Goal: Communication & Community: Answer question/provide support

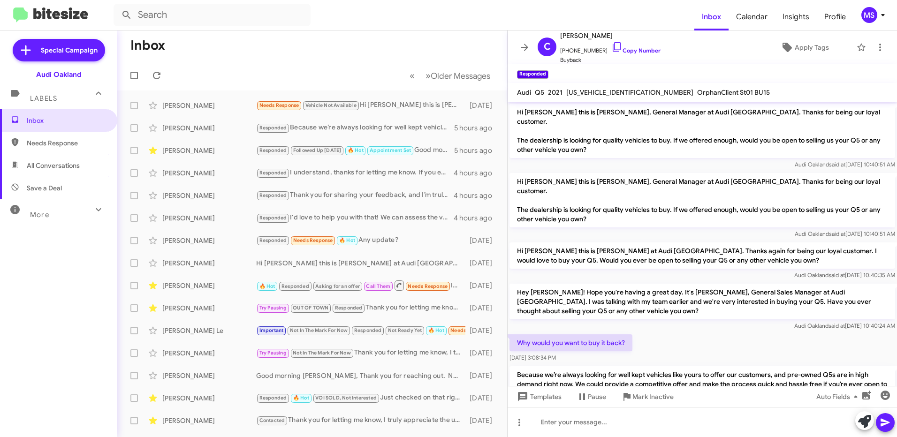
scroll to position [24, 0]
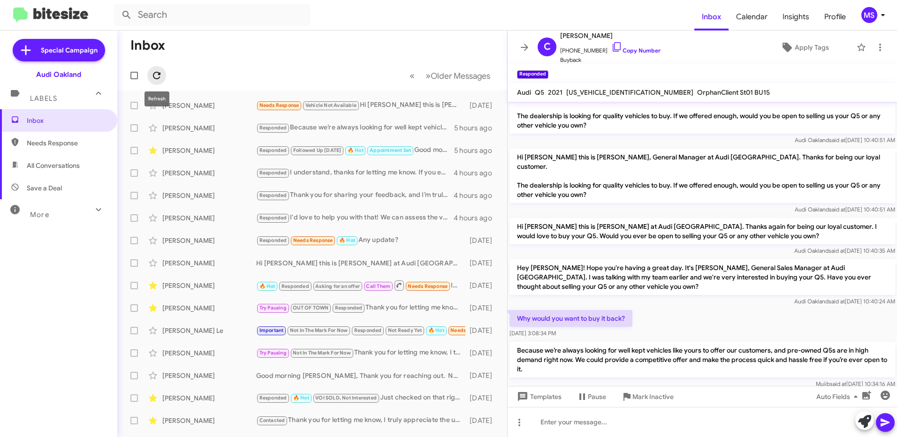
click at [153, 75] on icon at bounding box center [157, 76] width 8 height 8
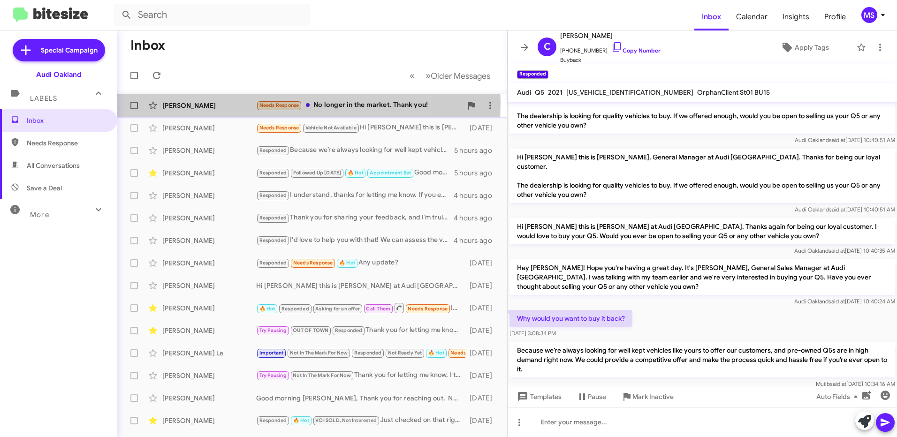
click at [228, 102] on div "[PERSON_NAME]" at bounding box center [209, 105] width 94 height 9
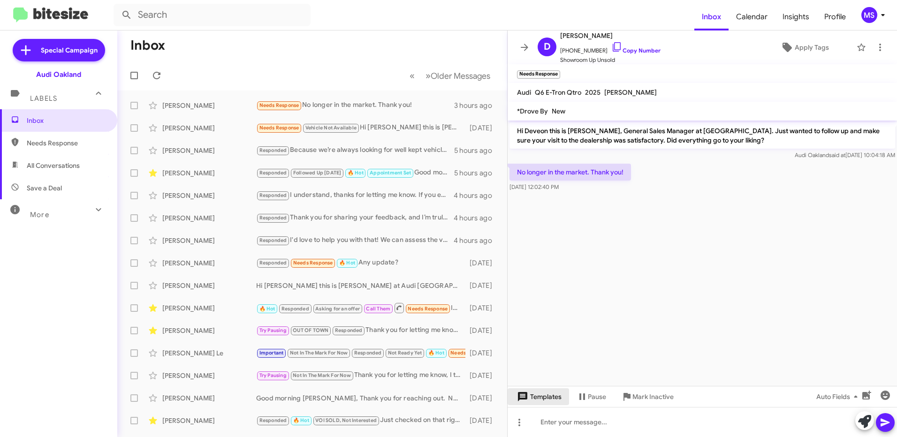
click at [553, 397] on span "Templates" at bounding box center [538, 396] width 46 height 17
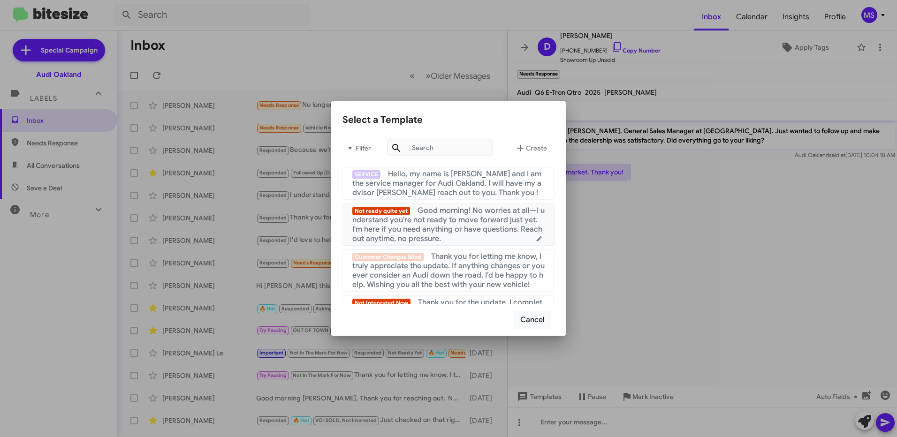
click at [469, 214] on span "Good morning! No worries at all—I understand you're not ready to move forward j…" at bounding box center [448, 225] width 192 height 38
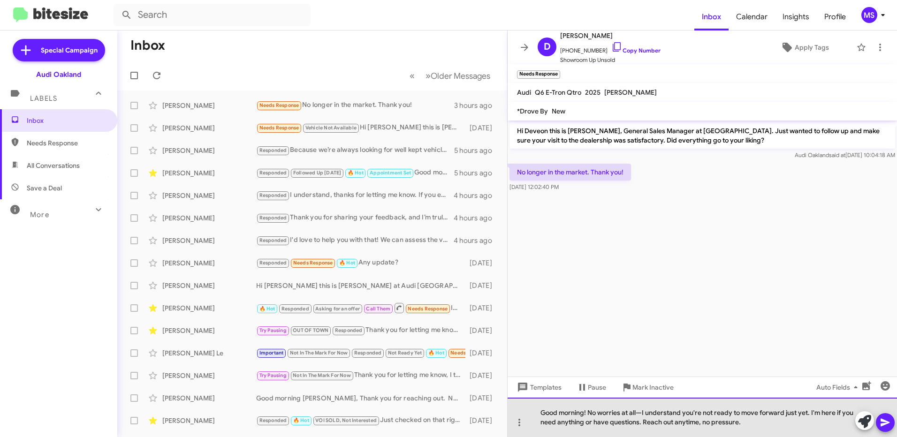
click at [586, 413] on div "Good morning! No worries at all—I understand you're not ready to move forward j…" at bounding box center [701, 417] width 389 height 39
click at [596, 413] on div "No worries at all—I understand you're not ready to move forward just yet. I'm h…" at bounding box center [701, 417] width 389 height 39
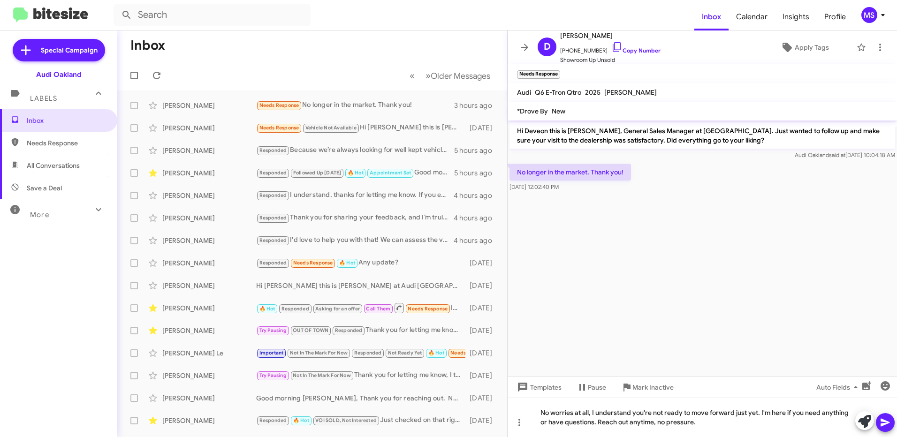
drag, startPoint x: 884, startPoint y: 424, endPoint x: 878, endPoint y: 424, distance: 5.2
click at [881, 425] on icon at bounding box center [884, 423] width 9 height 8
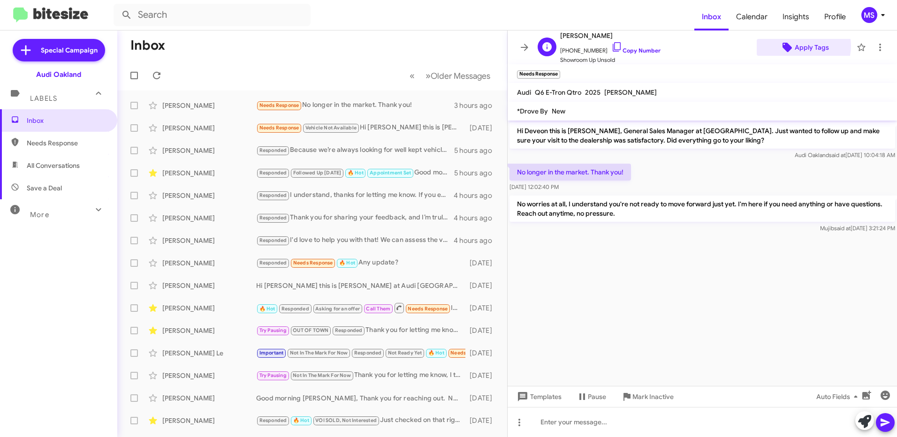
click at [798, 46] on span "Apply Tags" at bounding box center [811, 47] width 34 height 17
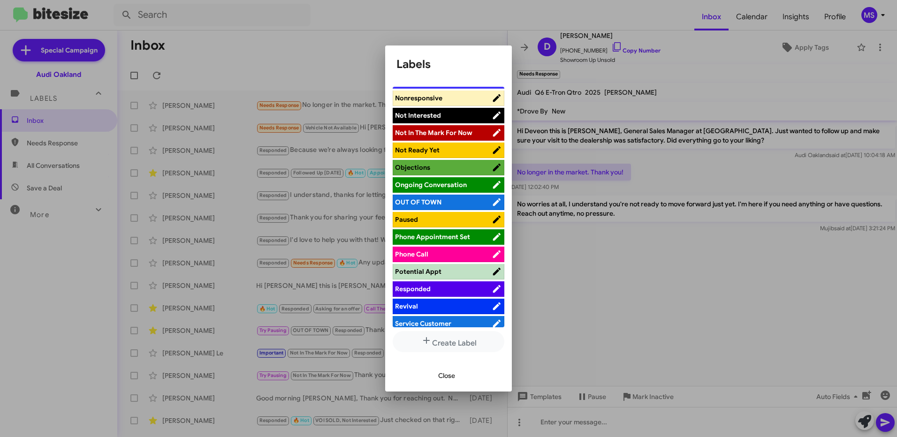
scroll to position [422, 0]
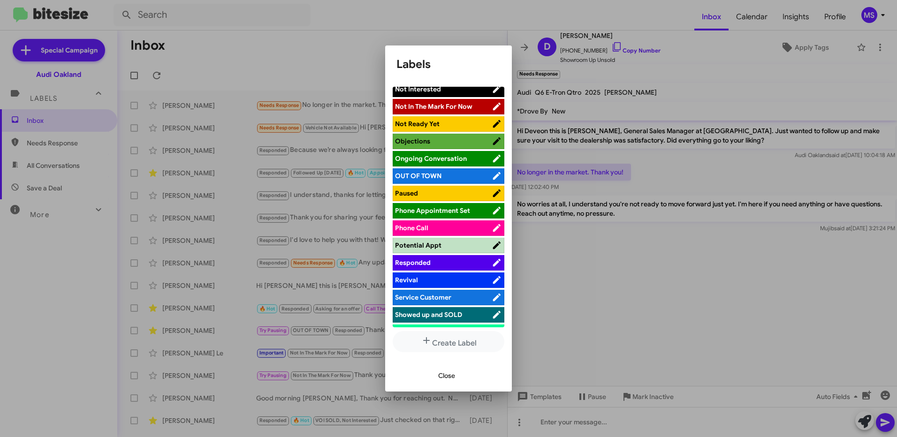
click at [449, 258] on span "Responded" at bounding box center [443, 262] width 97 height 9
click at [449, 375] on span "Close" at bounding box center [446, 375] width 17 height 17
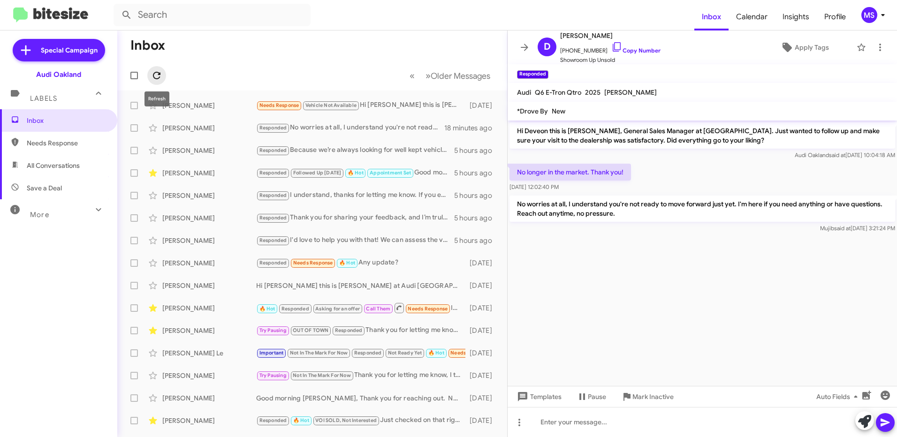
click at [157, 73] on icon at bounding box center [156, 75] width 11 height 11
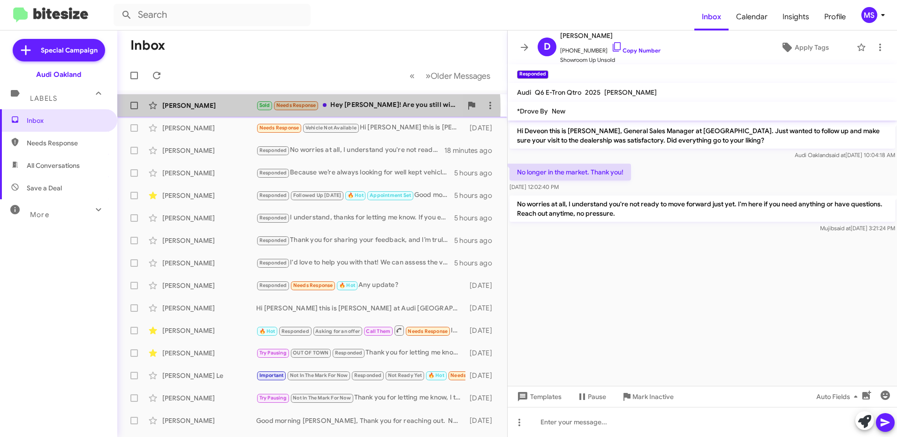
click at [243, 109] on div "[PERSON_NAME]" at bounding box center [209, 105] width 94 height 9
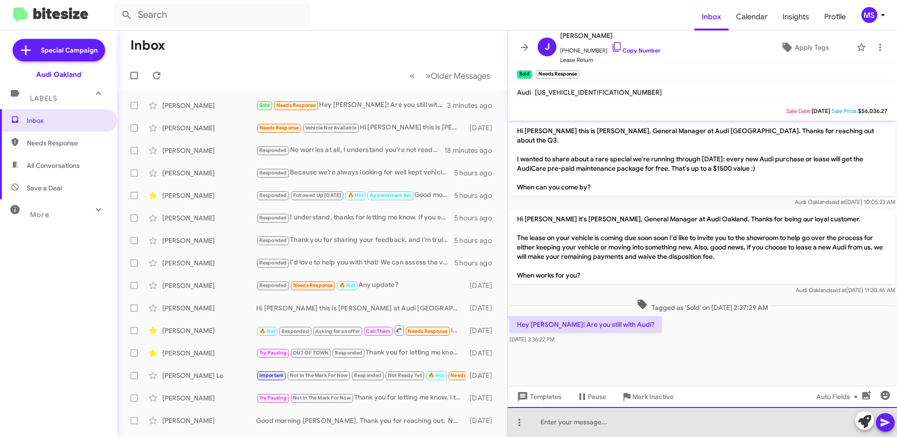
click at [590, 424] on div at bounding box center [701, 422] width 389 height 30
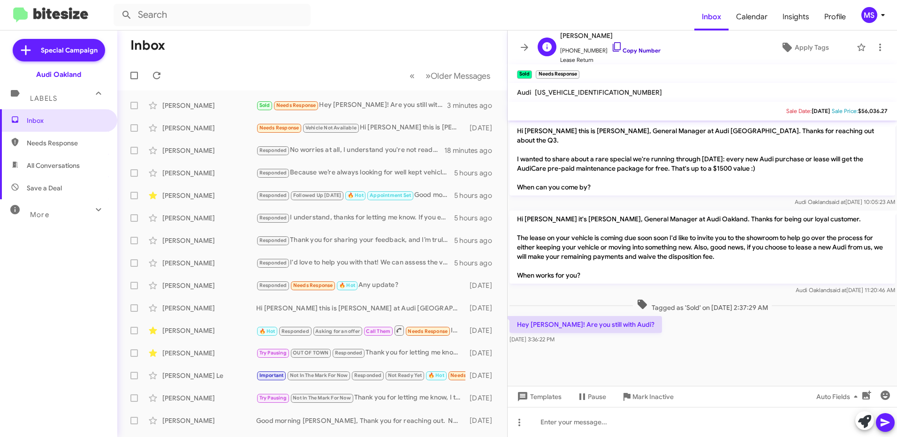
click at [624, 48] on link "Copy Number" at bounding box center [635, 50] width 49 height 7
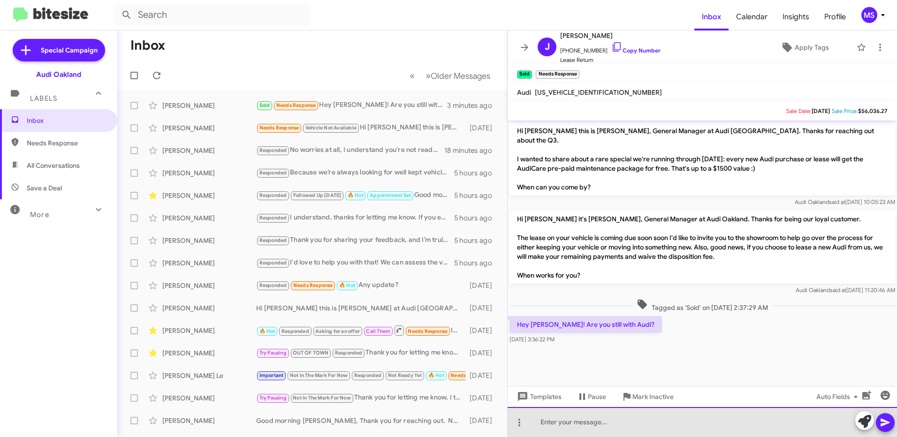
click at [565, 428] on div at bounding box center [701, 422] width 389 height 30
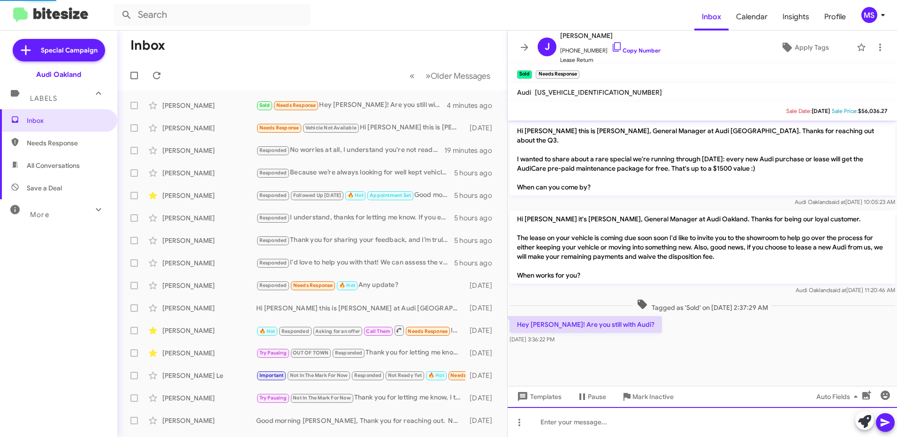
scroll to position [4, 0]
